Goal: Check status: Check status

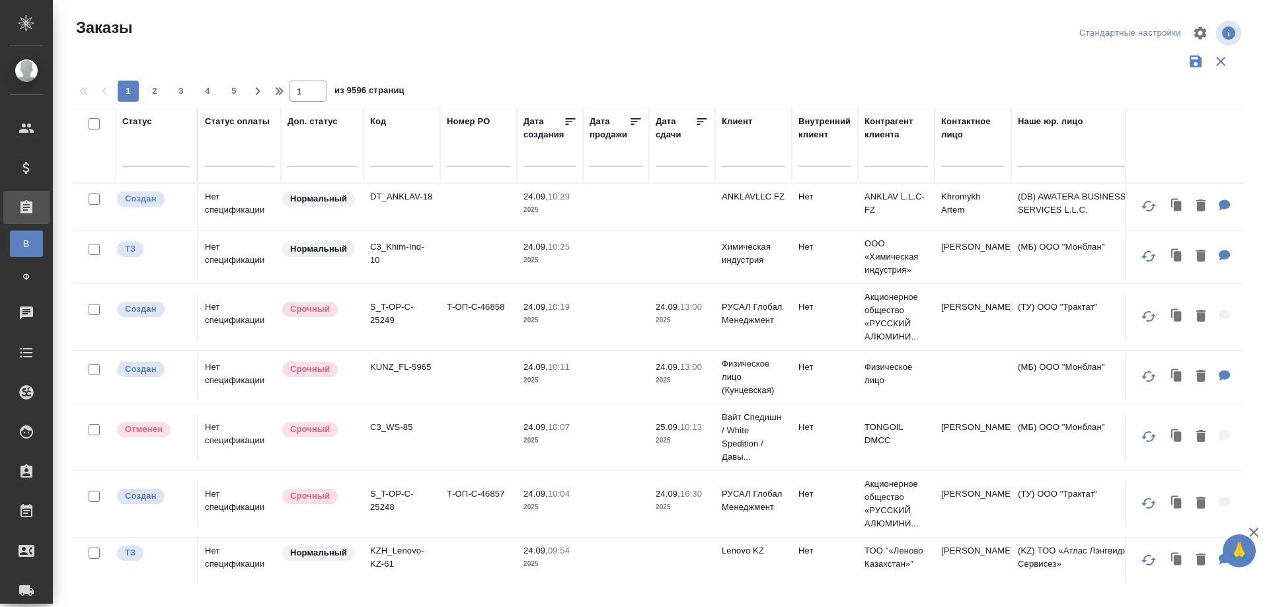
click at [385, 161] on input "text" at bounding box center [401, 158] width 63 height 17
paste input "S_ABBT-598"
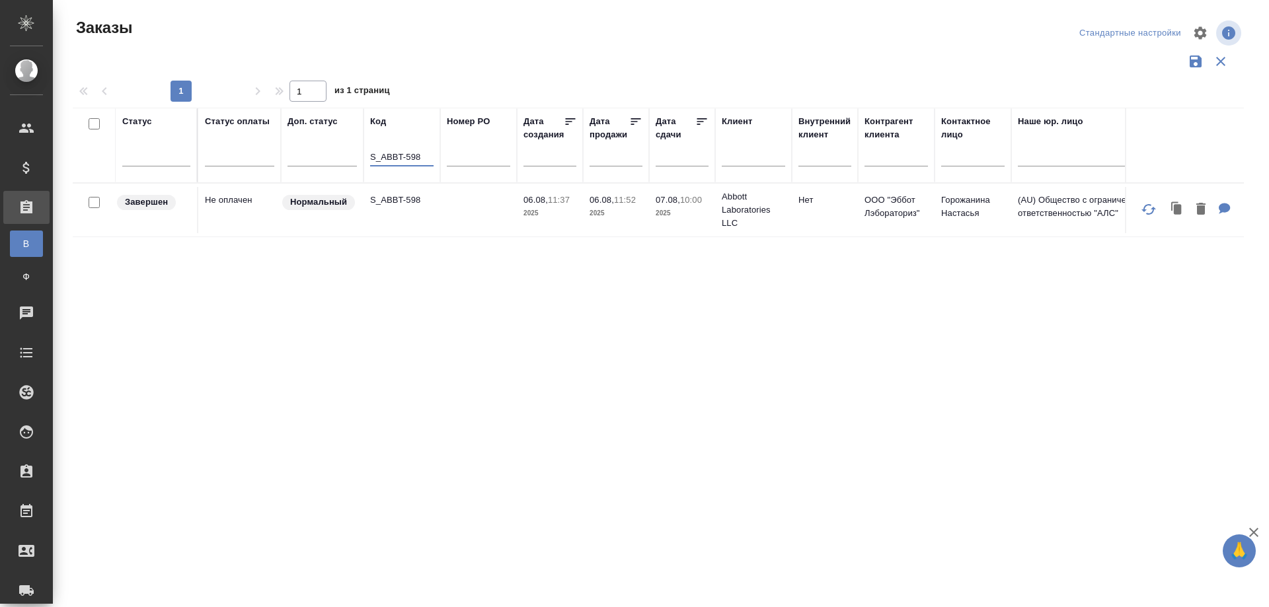
type input "S_ABBT-598"
click at [379, 213] on td "S_ABBT-598" at bounding box center [401, 210] width 77 height 46
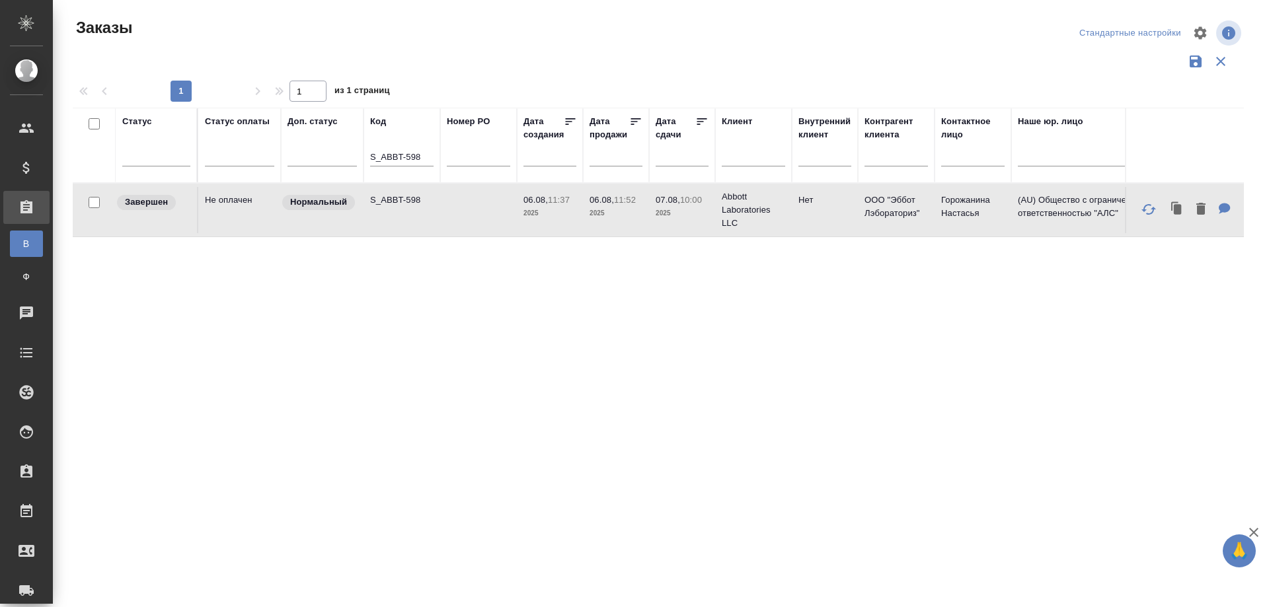
click at [379, 213] on td "S_ABBT-598" at bounding box center [401, 210] width 77 height 46
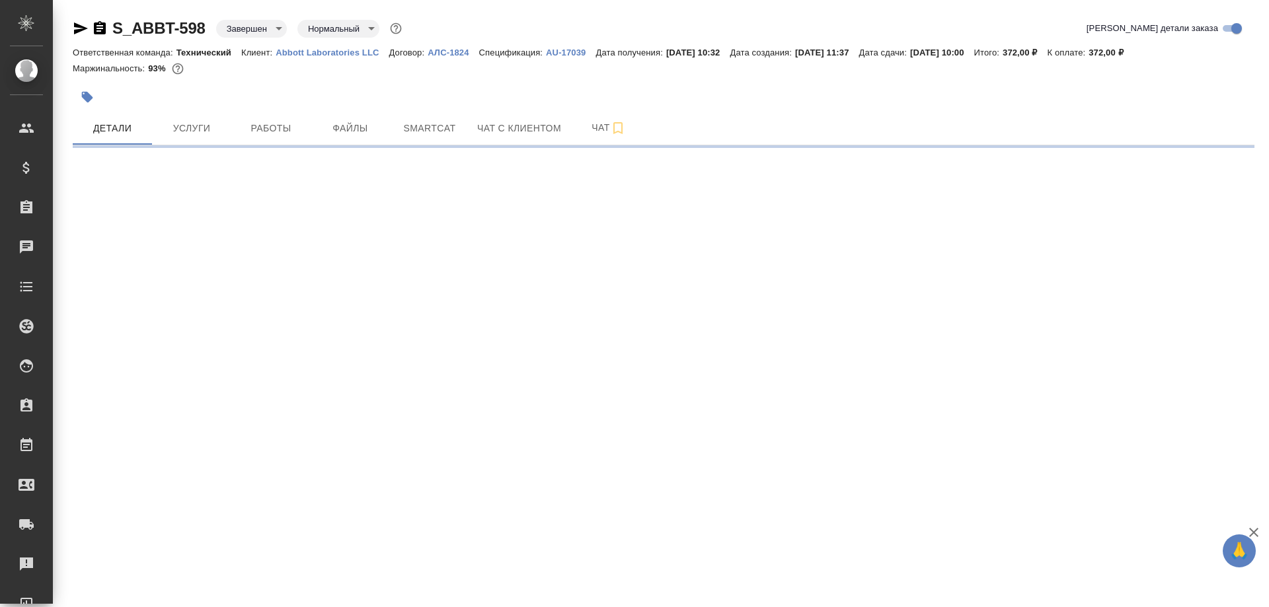
select select "RU"
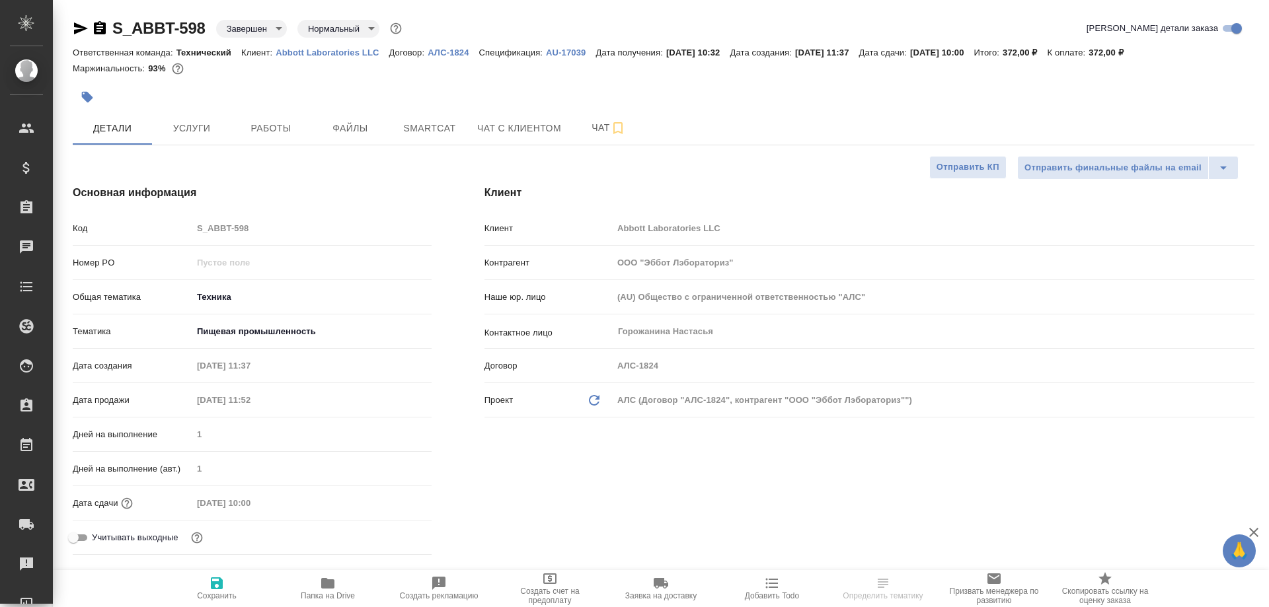
type textarea "x"
type input "Белякова Юлия"
type input "Комаров Роман"
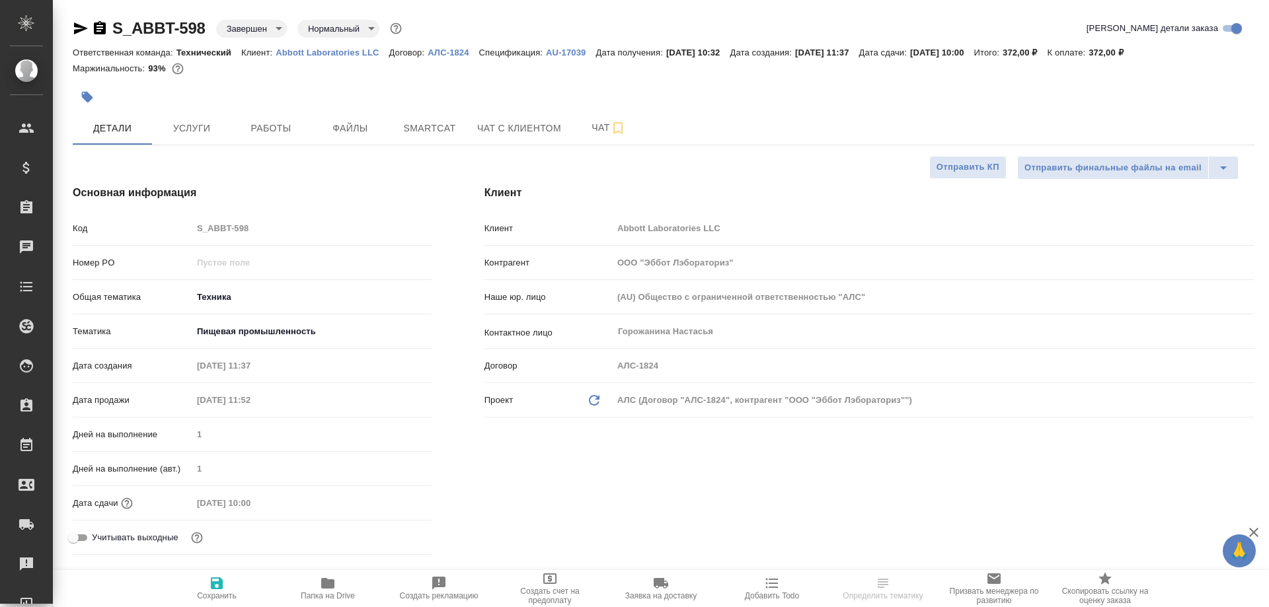
type textarea "x"
click at [286, 125] on span "Работы" at bounding box center [270, 128] width 63 height 17
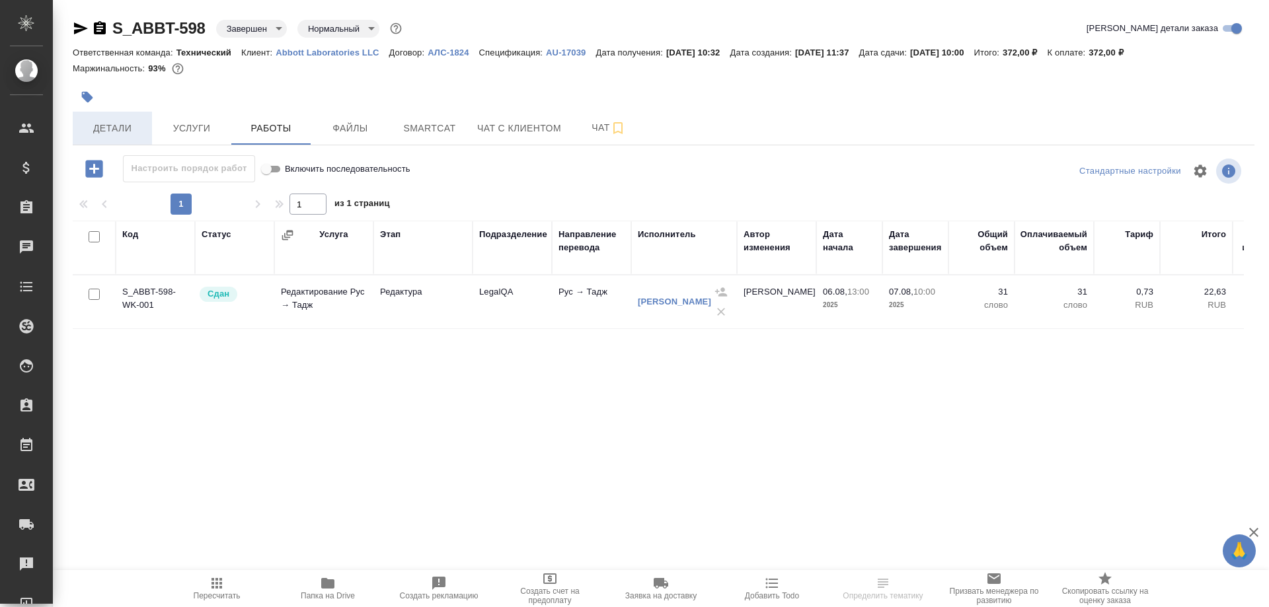
click at [130, 126] on span "Детали" at bounding box center [112, 128] width 63 height 17
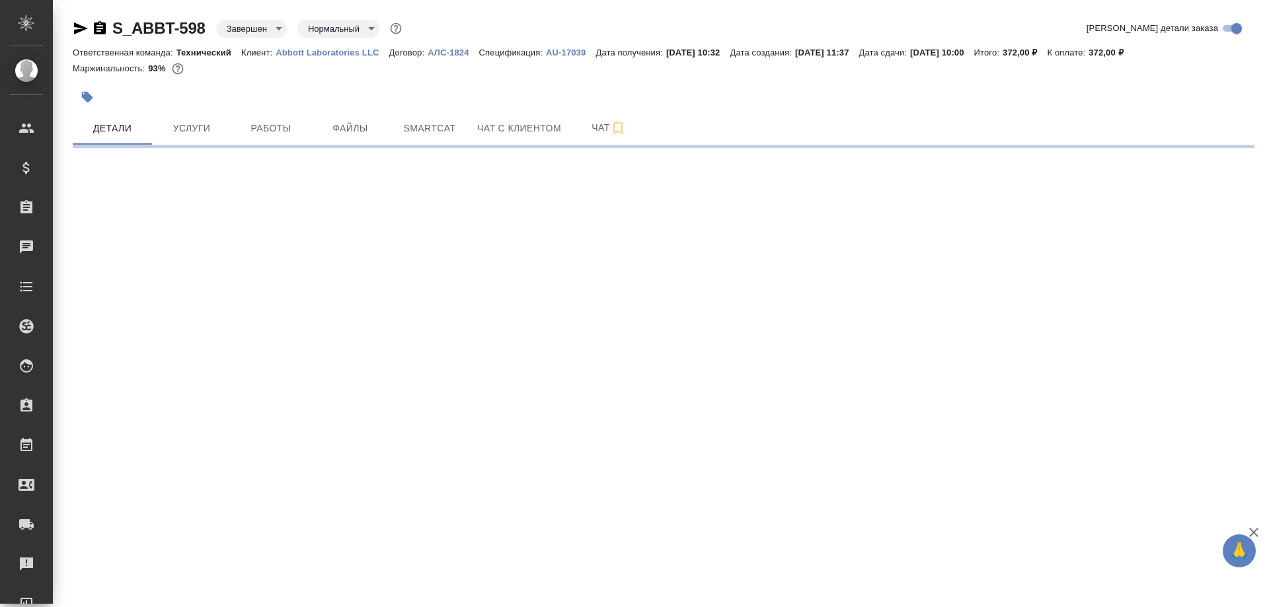
select select "RU"
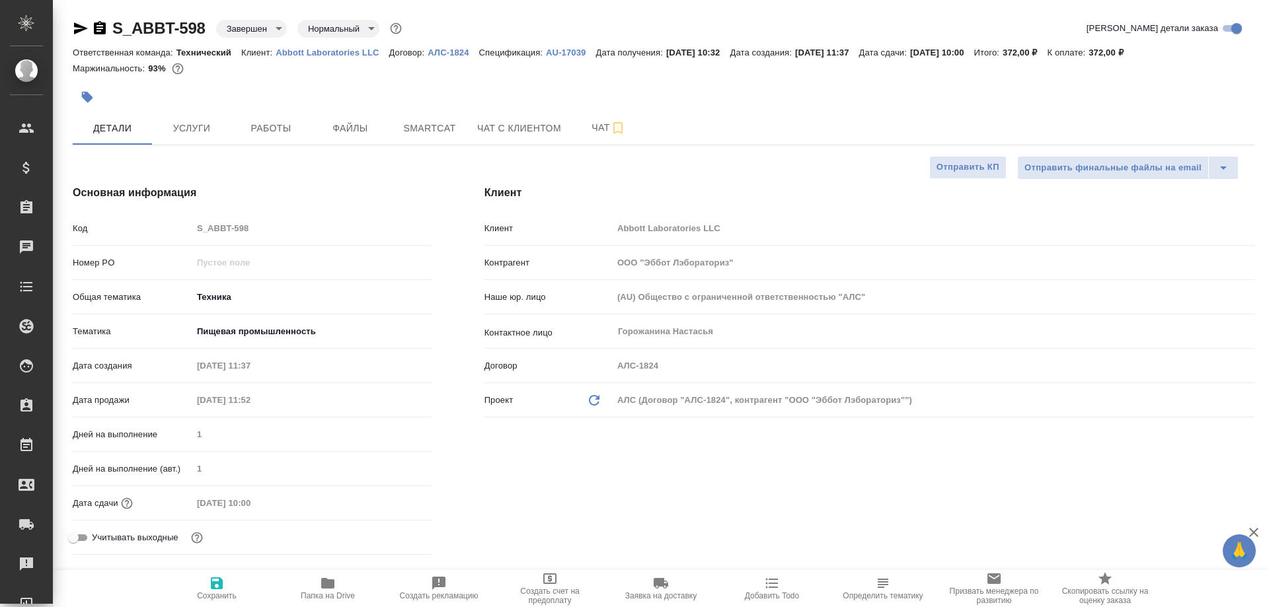
click at [560, 52] on p "AU-17039" at bounding box center [571, 53] width 50 height 10
type textarea "x"
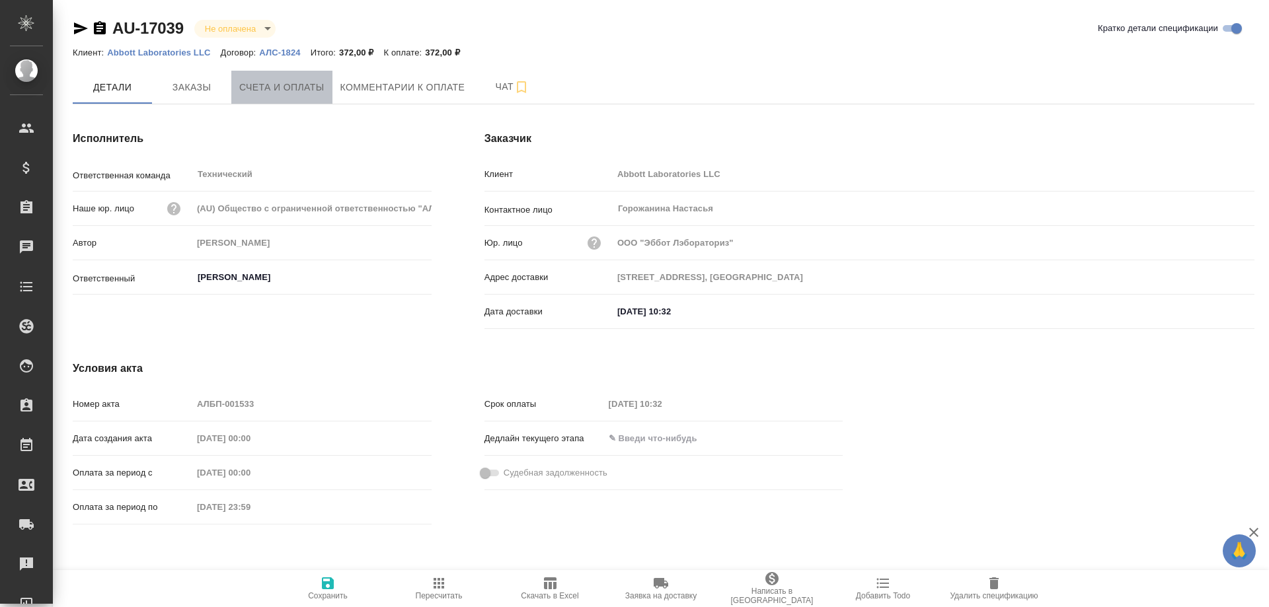
click at [265, 91] on span "Счета и оплаты" at bounding box center [281, 87] width 85 height 17
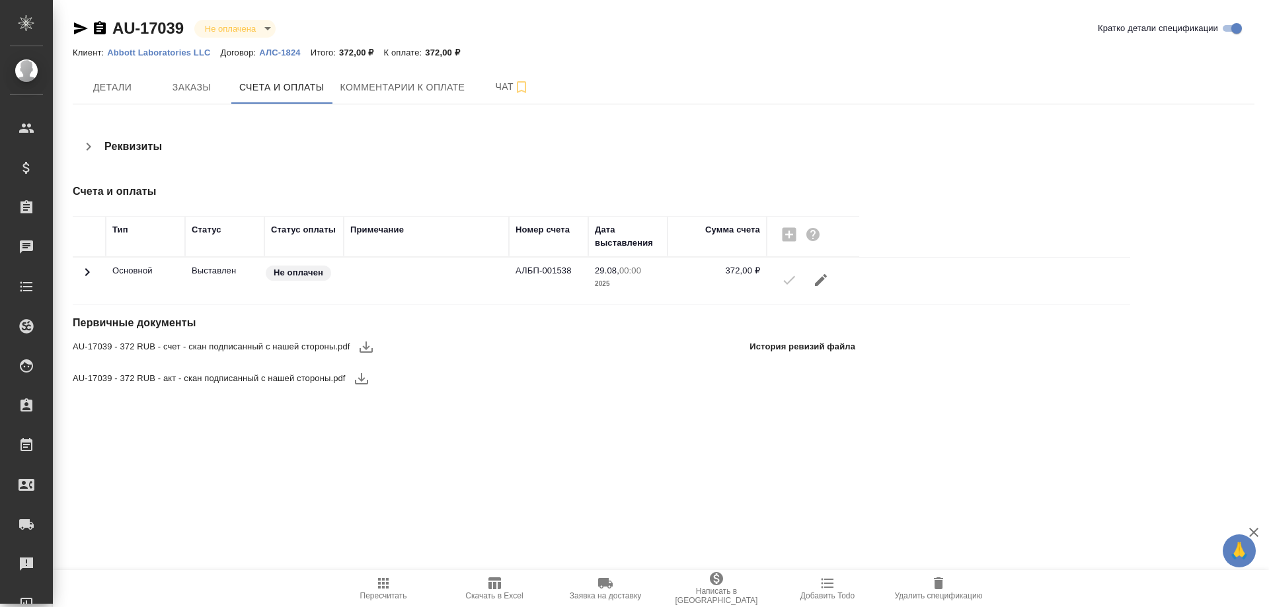
click at [361, 348] on icon "button" at bounding box center [366, 347] width 16 height 16
